Goal: Communication & Community: Answer question/provide support

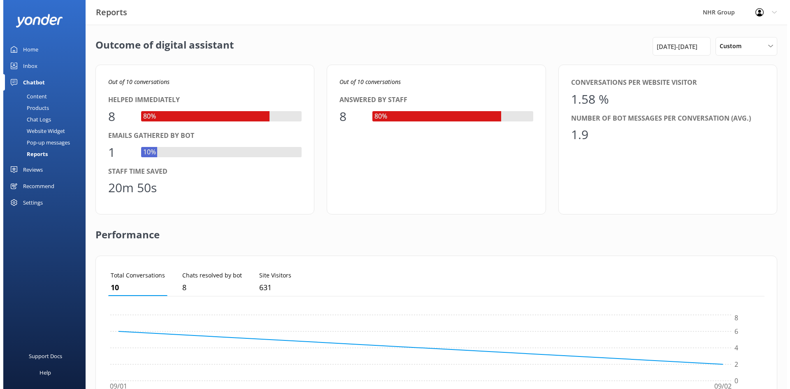
scroll to position [77, 650]
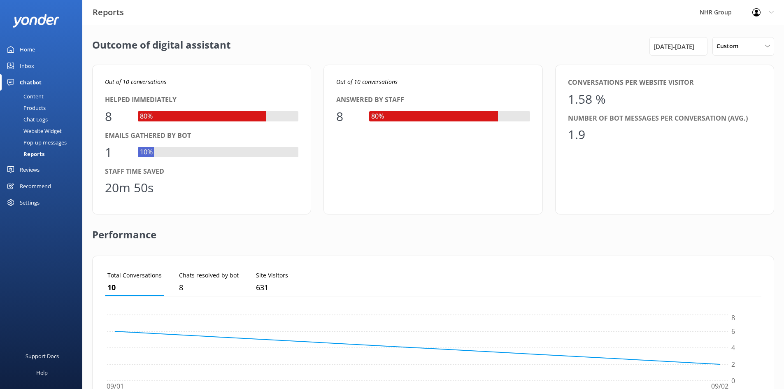
click at [20, 63] on div "Inbox" at bounding box center [27, 66] width 14 height 16
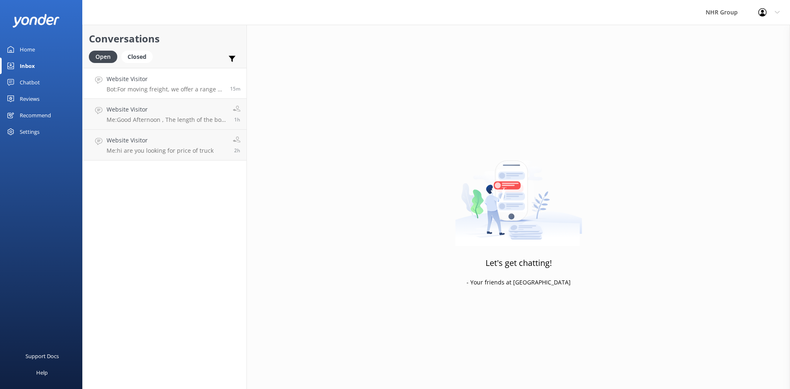
click at [143, 90] on p "Bot: For moving freight, we offer a range of cargo vans including a 7m³ standar…" at bounding box center [165, 89] width 117 height 7
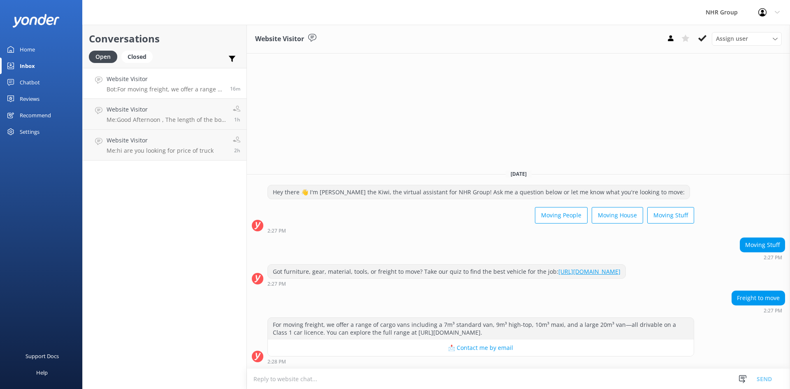
click at [30, 46] on div "Home" at bounding box center [27, 49] width 15 height 16
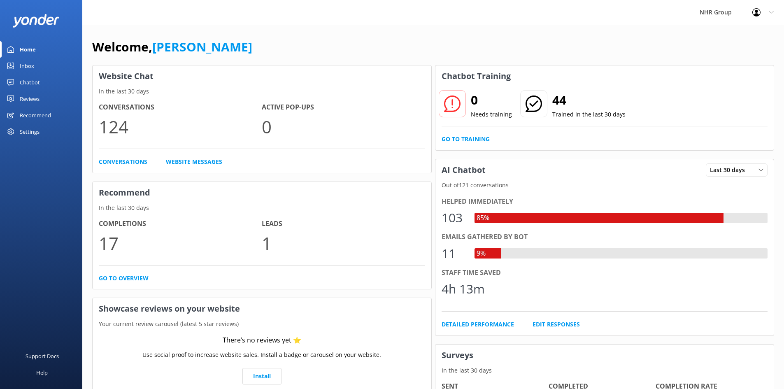
click at [33, 67] on div "Inbox" at bounding box center [27, 66] width 14 height 16
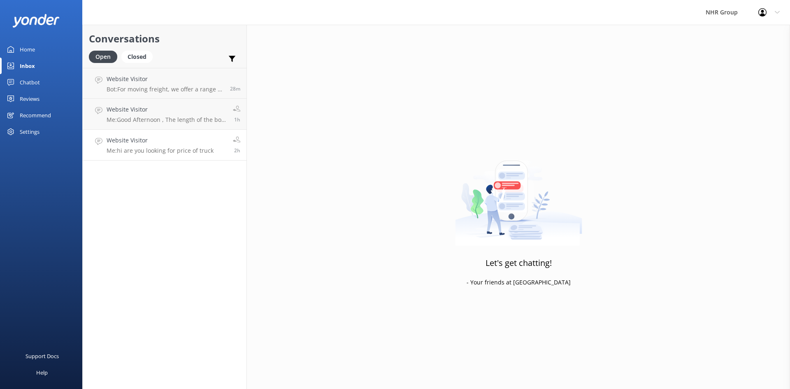
click at [169, 158] on link "Website Visitor Me: hi are you looking for price of truck 2h" at bounding box center [165, 145] width 164 height 31
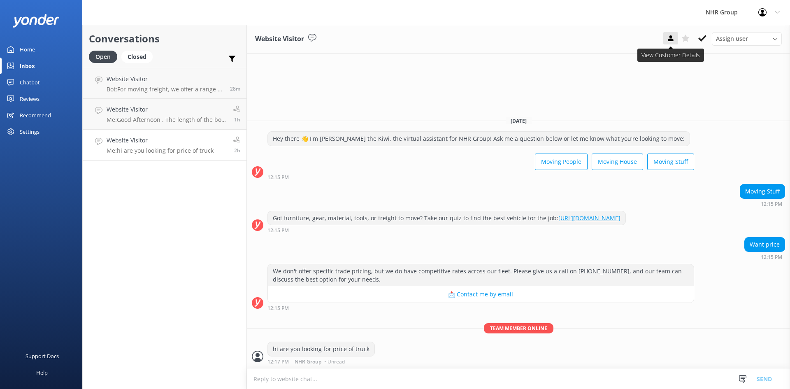
click at [669, 37] on use at bounding box center [670, 38] width 5 height 6
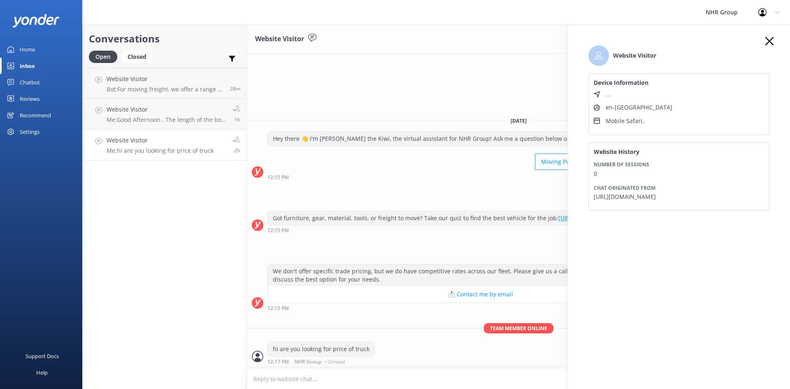
click at [767, 42] on icon "button" at bounding box center [769, 41] width 8 height 8
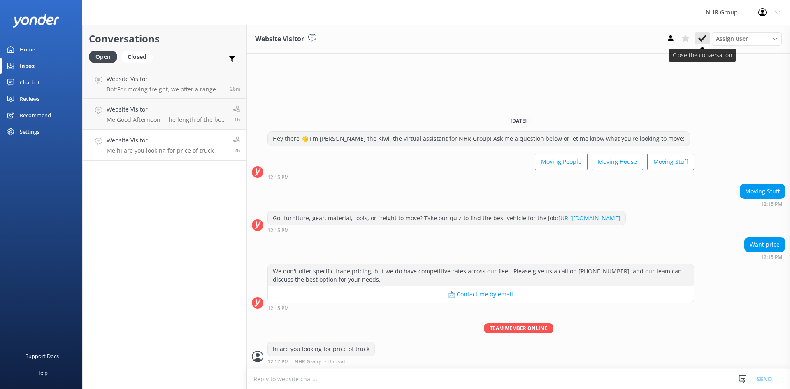
click at [702, 37] on icon at bounding box center [702, 38] width 8 height 8
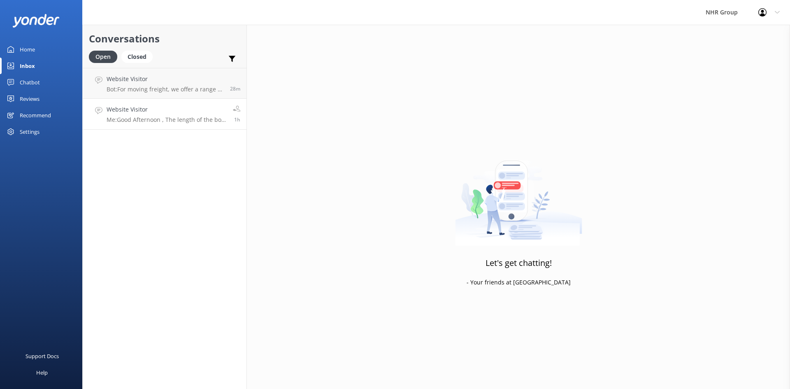
click at [176, 116] on div "Website Visitor Me: Good Afternoon , The length of the box of 21m3 truck is 4.3…" at bounding box center [167, 114] width 120 height 18
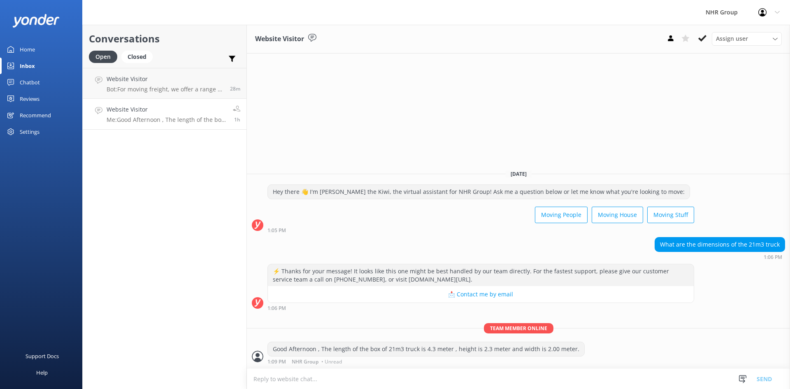
click at [663, 35] on div "Website Visitor Assign user [PERSON_NAME] Connects [PERSON_NAME] [PERSON_NAME] …" at bounding box center [518, 39] width 543 height 29
click at [668, 37] on icon at bounding box center [671, 38] width 8 height 8
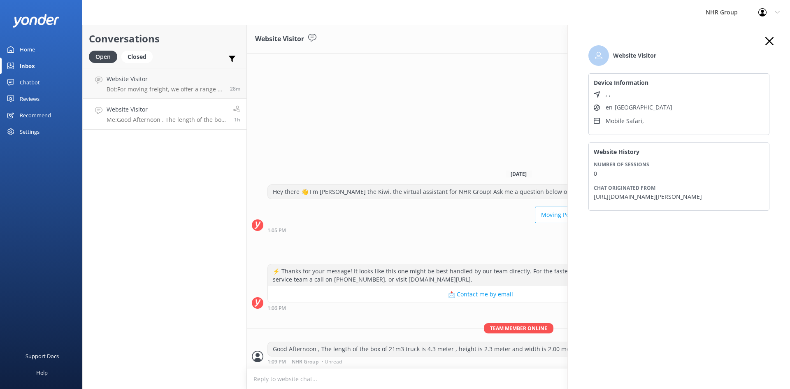
click at [771, 40] on icon "button" at bounding box center [769, 41] width 8 height 8
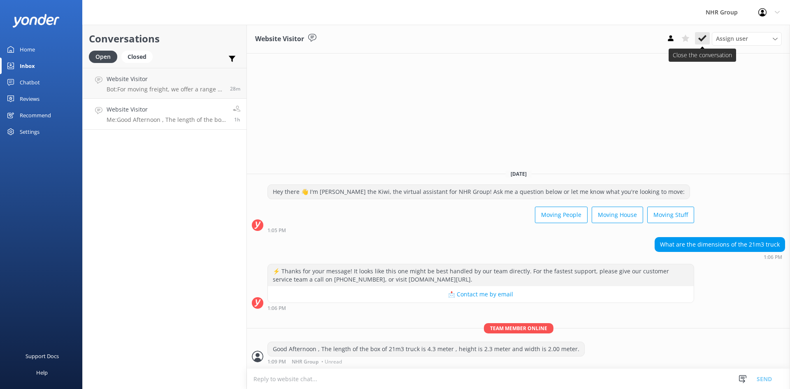
click at [704, 37] on use at bounding box center [702, 38] width 8 height 7
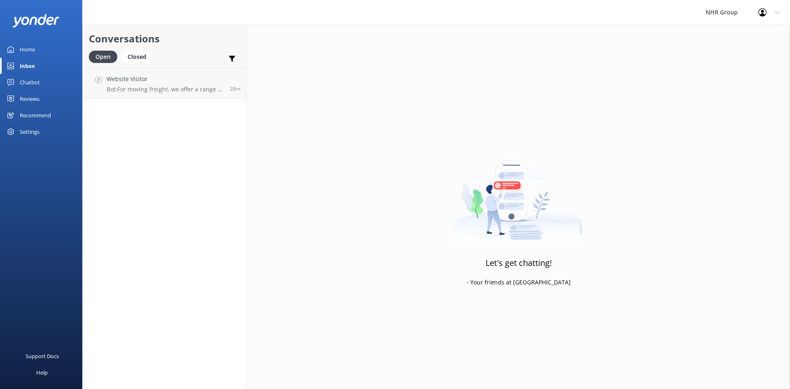
click at [30, 48] on div "Home" at bounding box center [27, 49] width 15 height 16
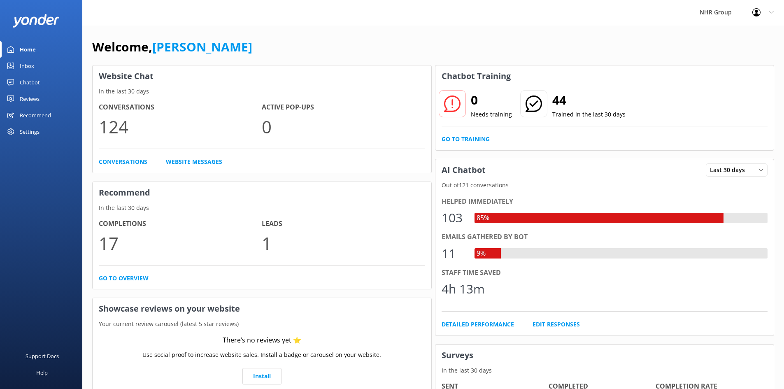
click at [26, 63] on div "Inbox" at bounding box center [27, 66] width 14 height 16
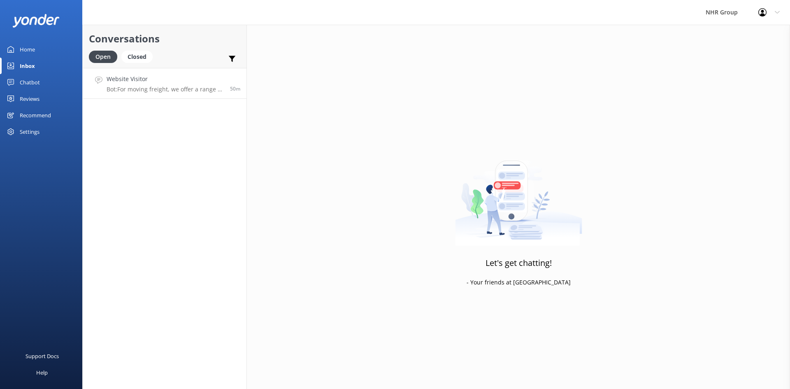
click at [160, 82] on h4 "Website Visitor" at bounding box center [165, 78] width 117 height 9
